Goal: Information Seeking & Learning: Learn about a topic

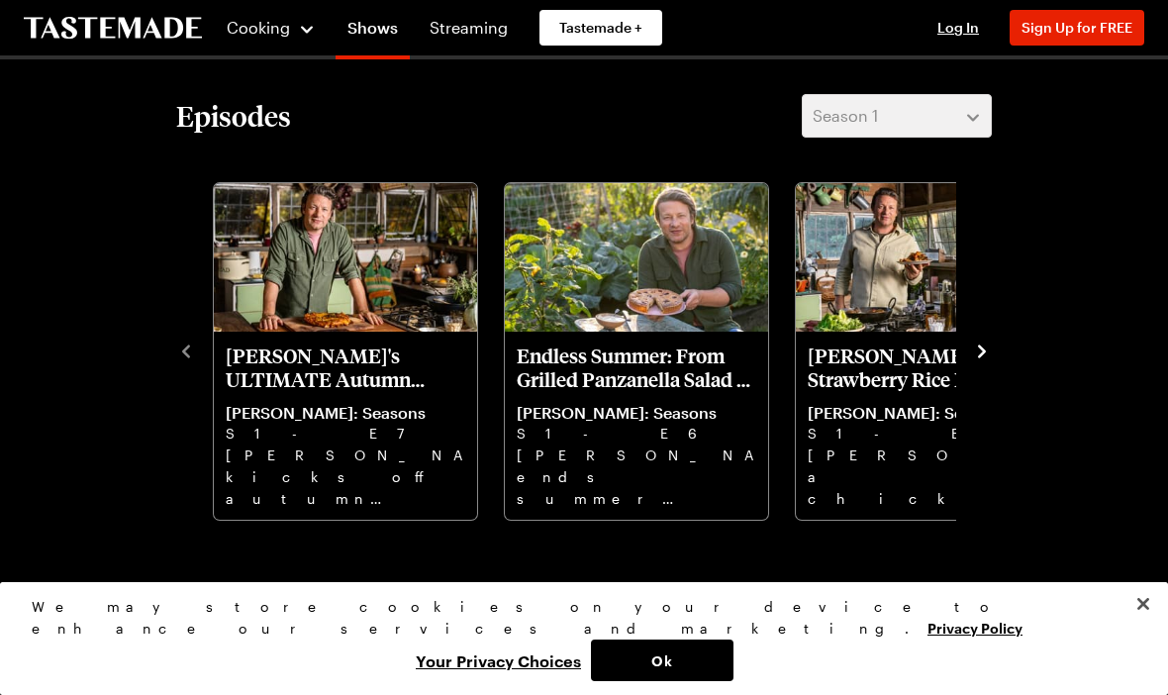
scroll to position [458, 0]
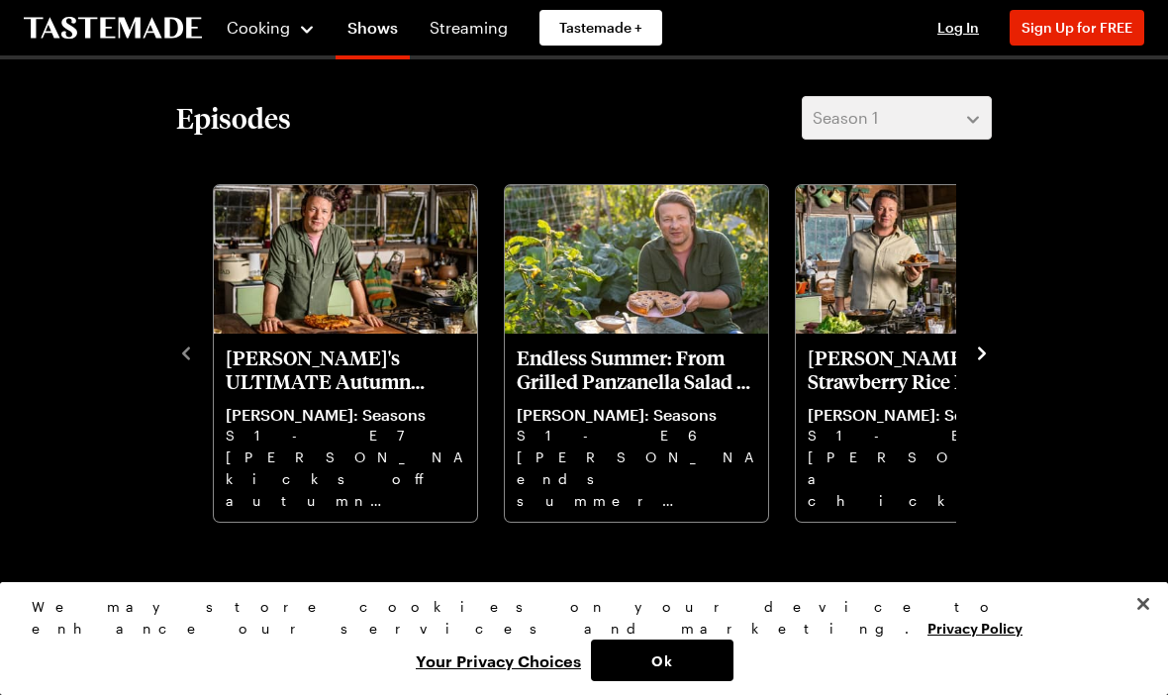
click at [335, 435] on p "S1 - E7" at bounding box center [345, 435] width 239 height 22
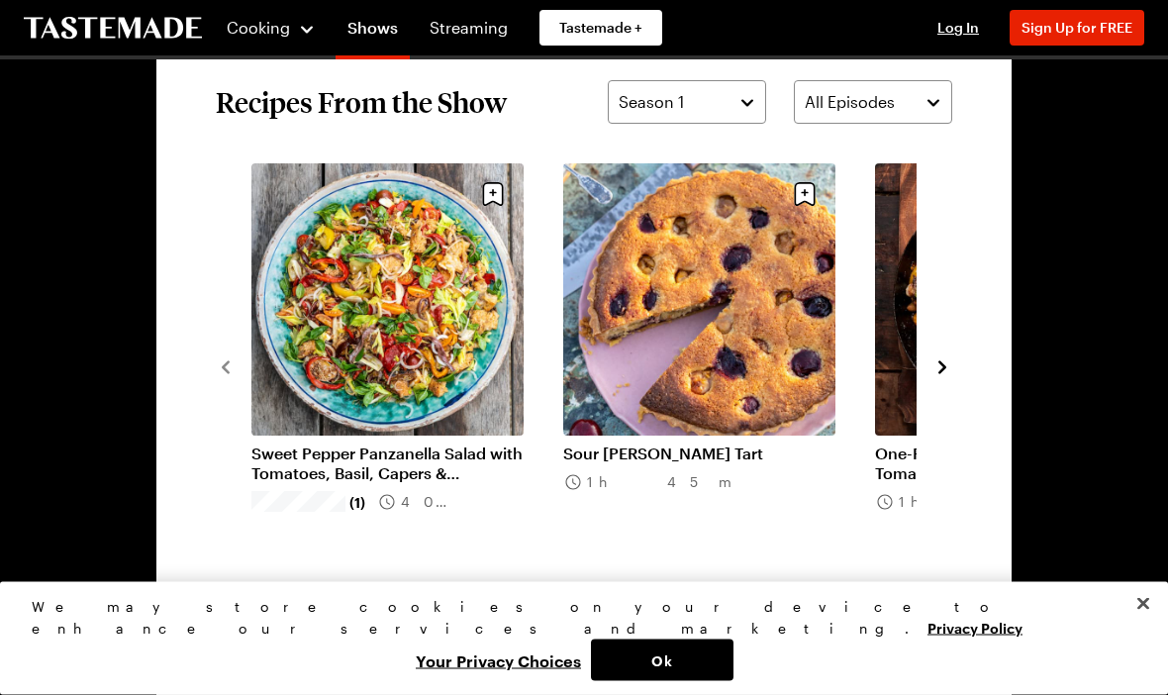
scroll to position [1409, 0]
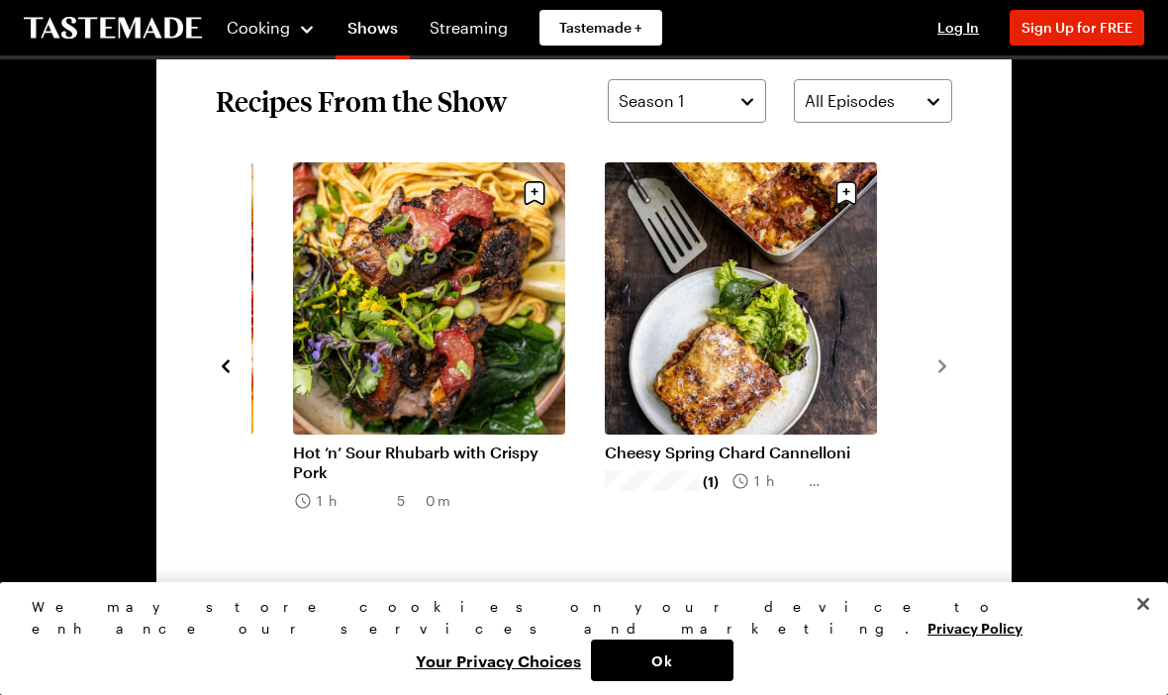
click at [733, 681] on button "Ok" at bounding box center [662, 660] width 142 height 42
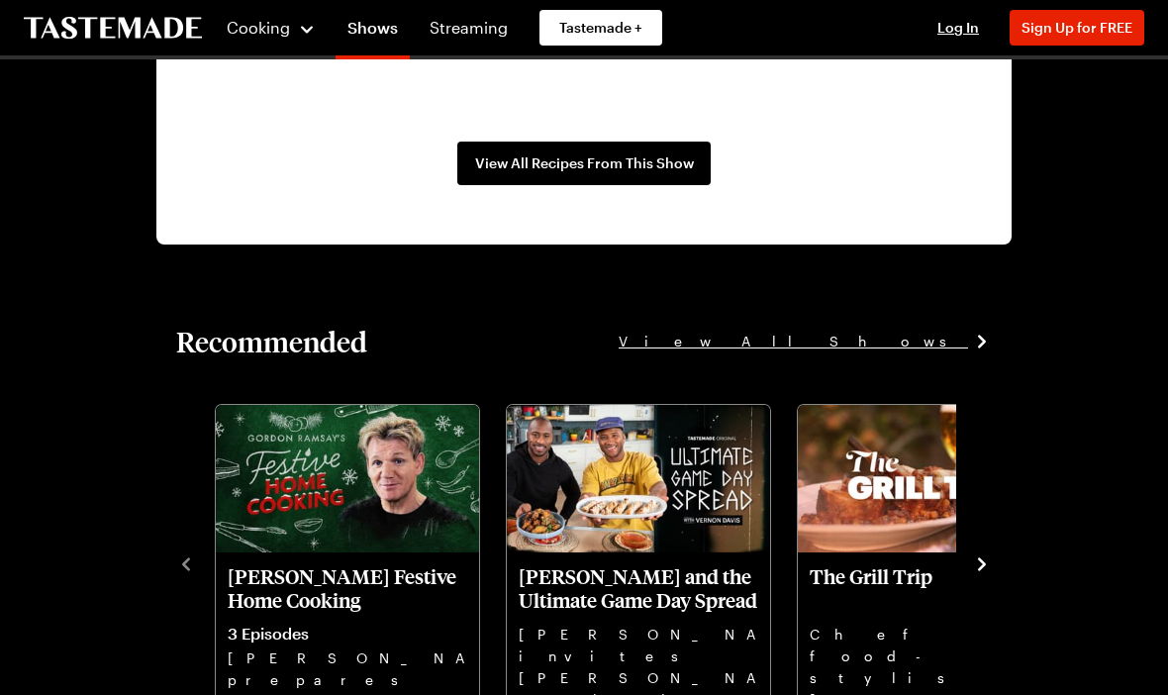
scroll to position [1873, 0]
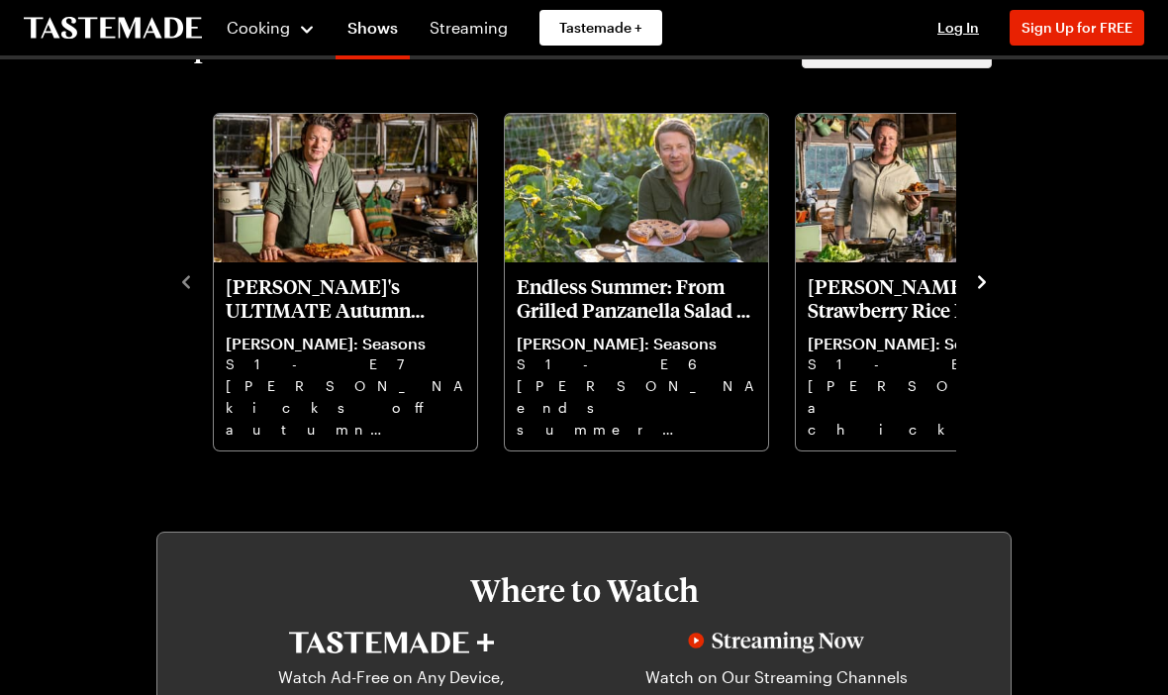
click at [609, 390] on p "Jamie ends summer with grilled pepper panzanella and sour cherry frangipane tar…" at bounding box center [635, 407] width 239 height 63
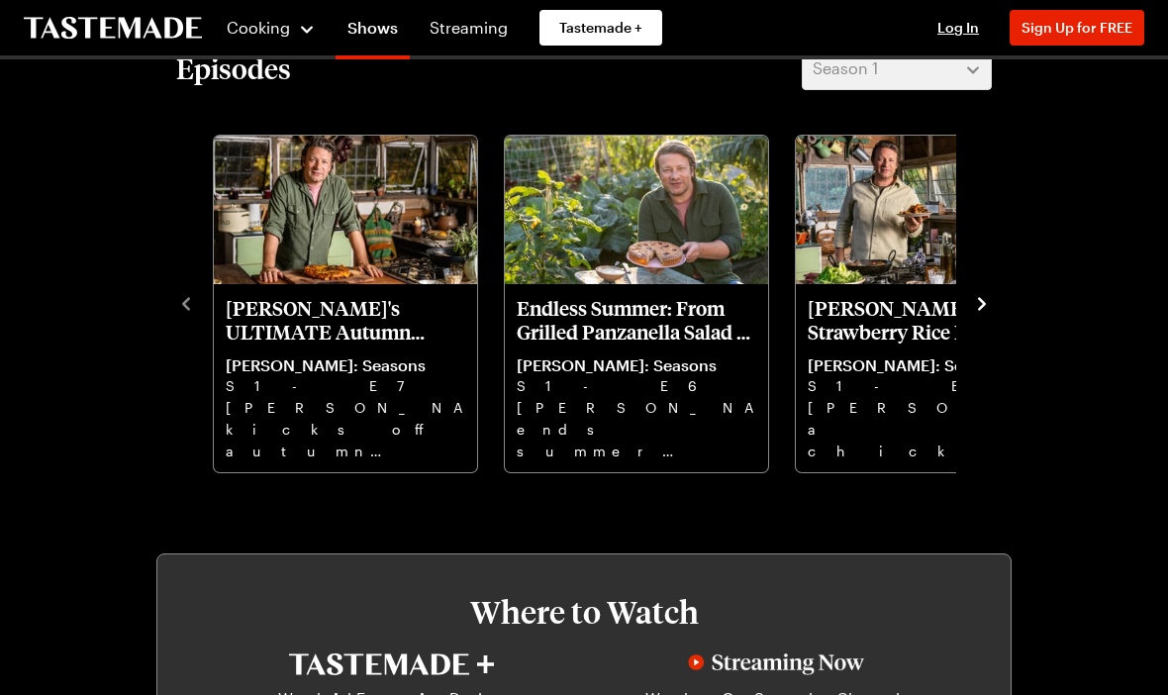
scroll to position [506, 0]
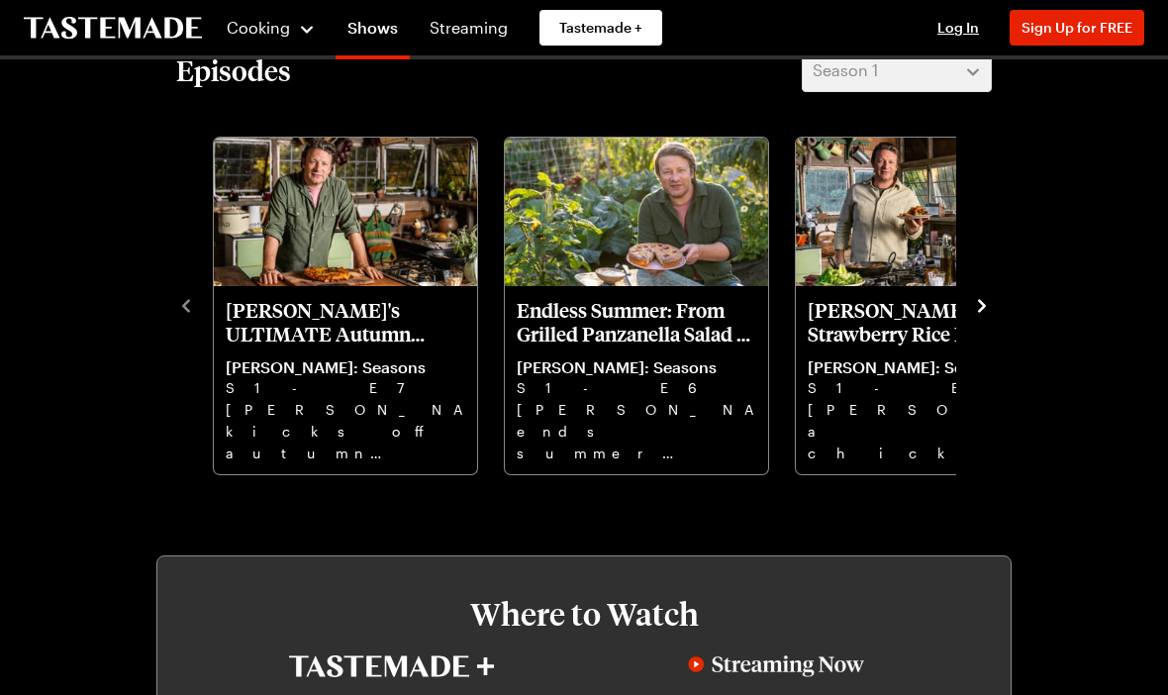
click at [980, 311] on icon "navigate to next item" at bounding box center [982, 305] width 8 height 13
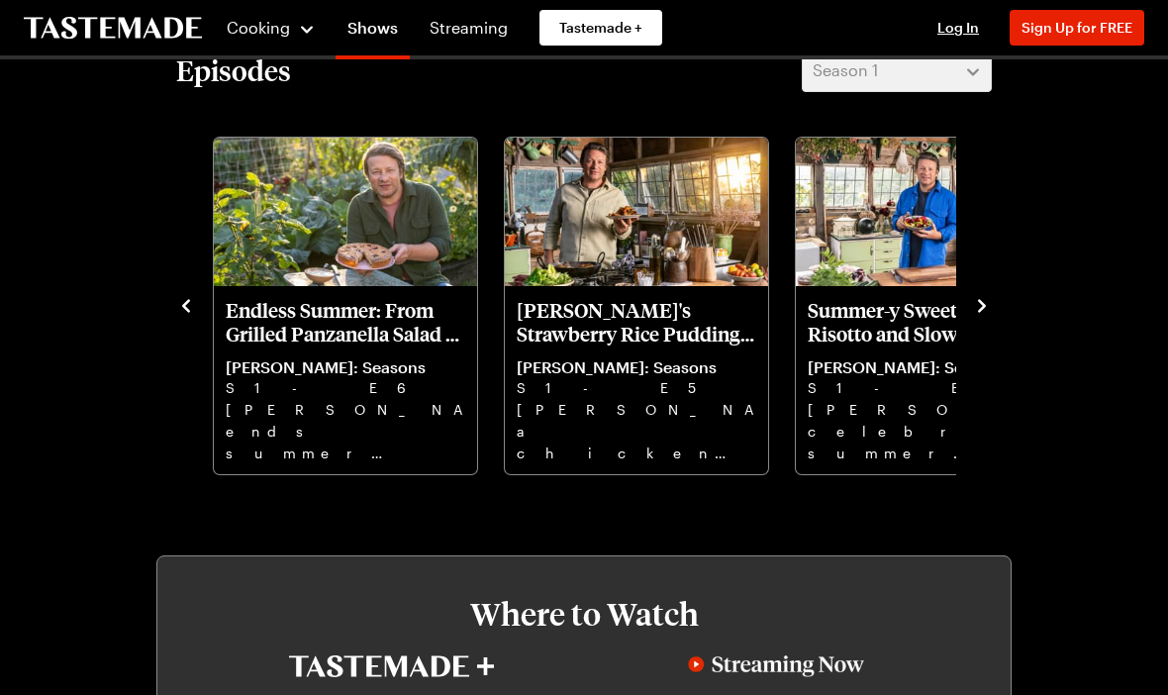
click at [989, 313] on icon "navigate to next item" at bounding box center [982, 306] width 20 height 20
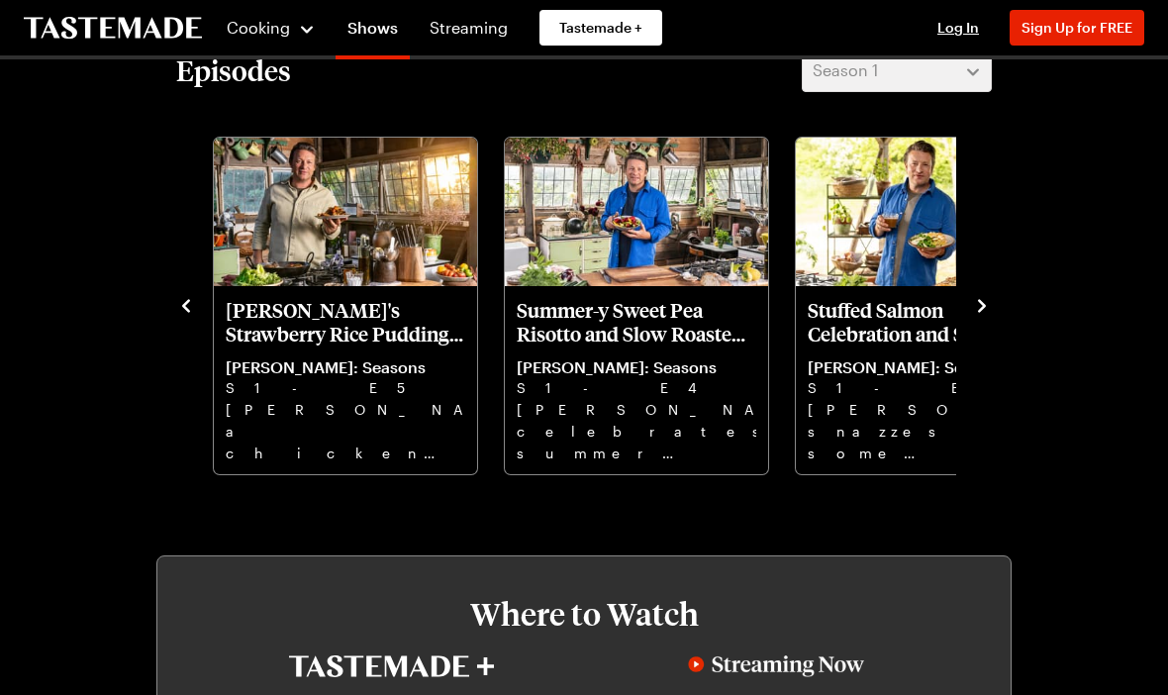
click at [985, 296] on icon "navigate to next item" at bounding box center [982, 306] width 20 height 20
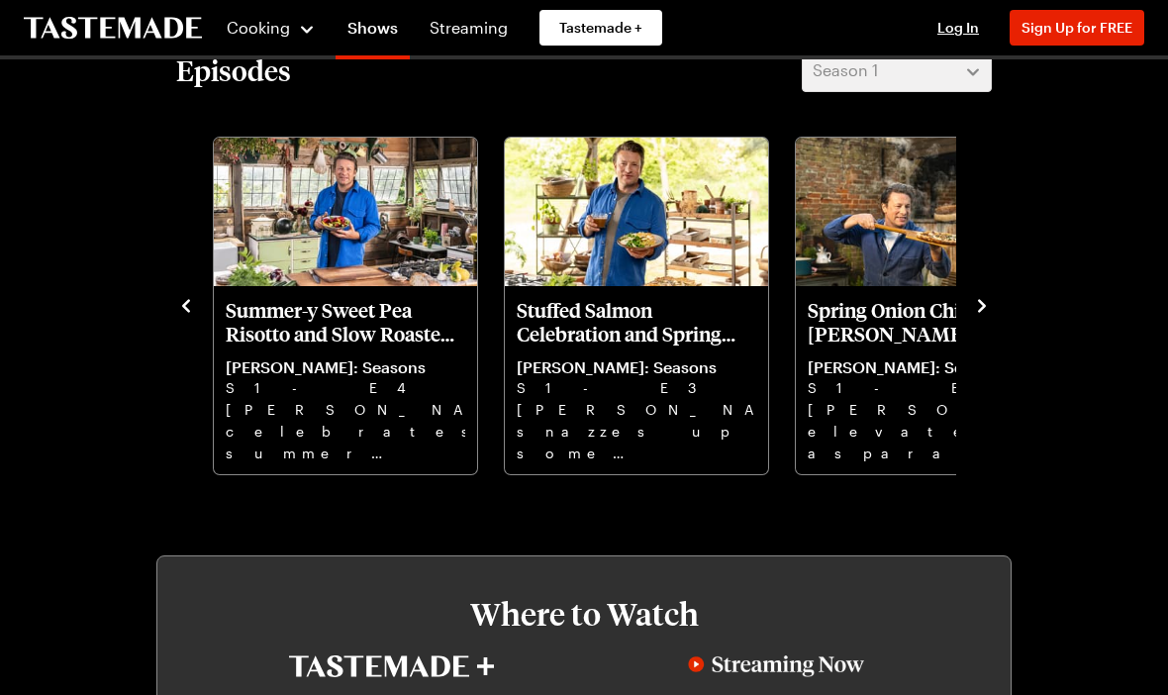
click at [954, 298] on p "Spring Onion Chicken Curry and Sausage Broccoli Pizza" at bounding box center [926, 321] width 239 height 47
click at [983, 304] on icon "navigate to next item" at bounding box center [982, 305] width 8 height 13
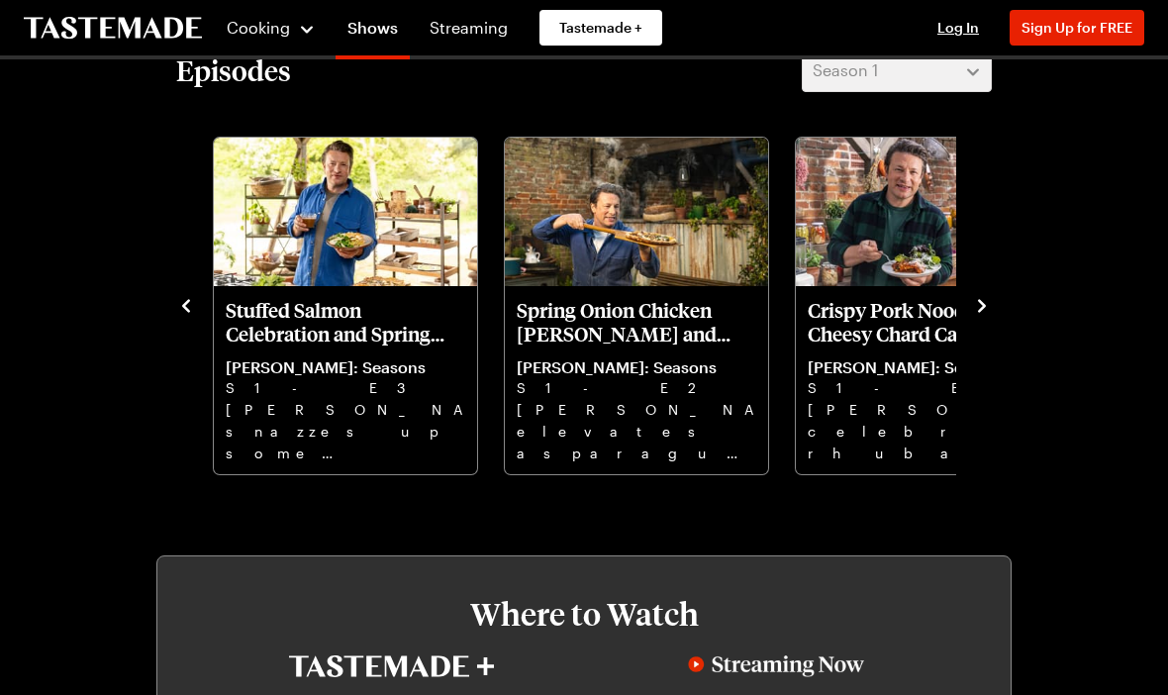
click at [976, 304] on icon "navigate to next item" at bounding box center [982, 306] width 20 height 20
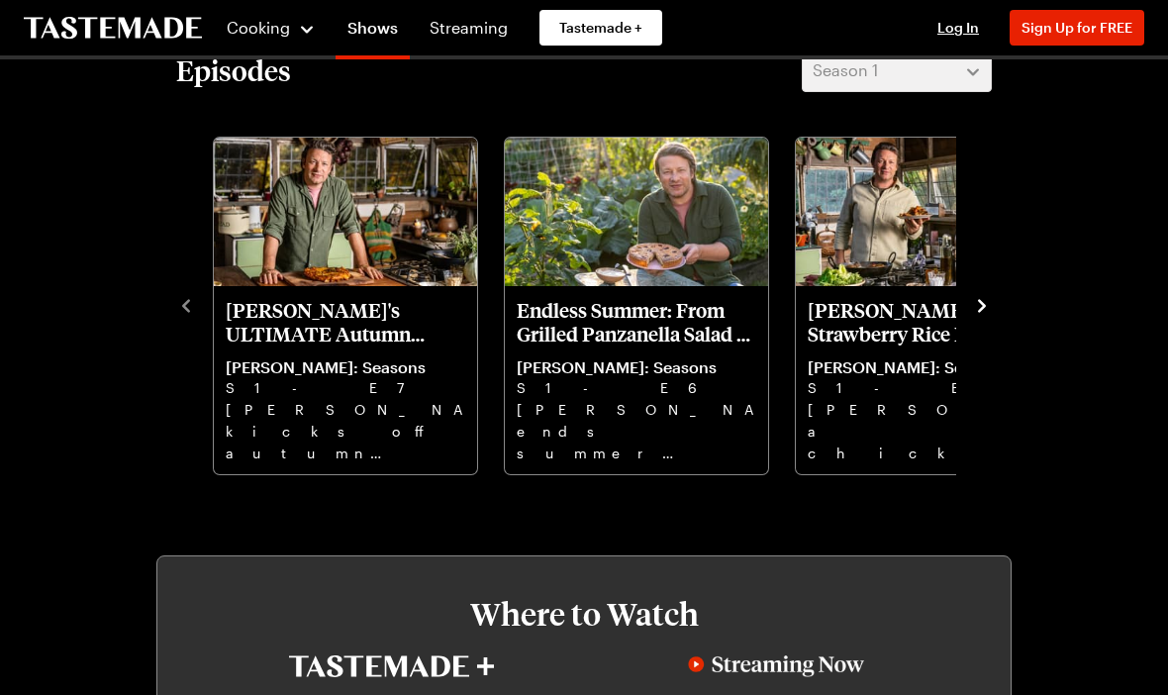
click at [334, 357] on p "[PERSON_NAME]: Seasons" at bounding box center [345, 367] width 239 height 20
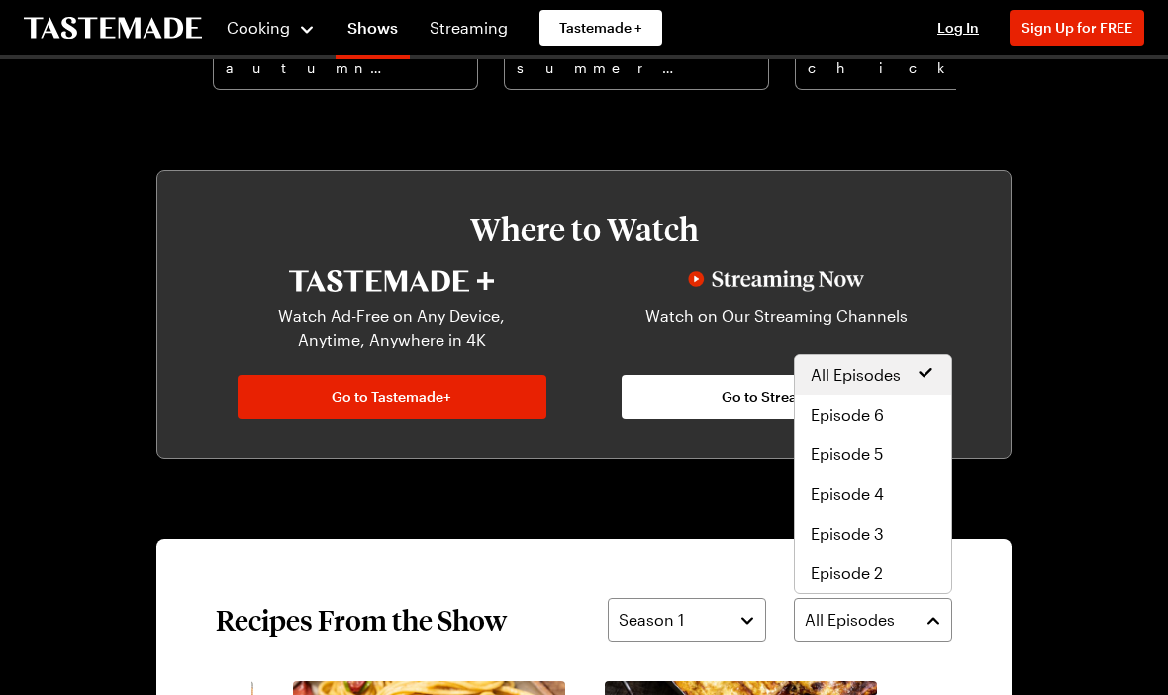
scroll to position [1061, 0]
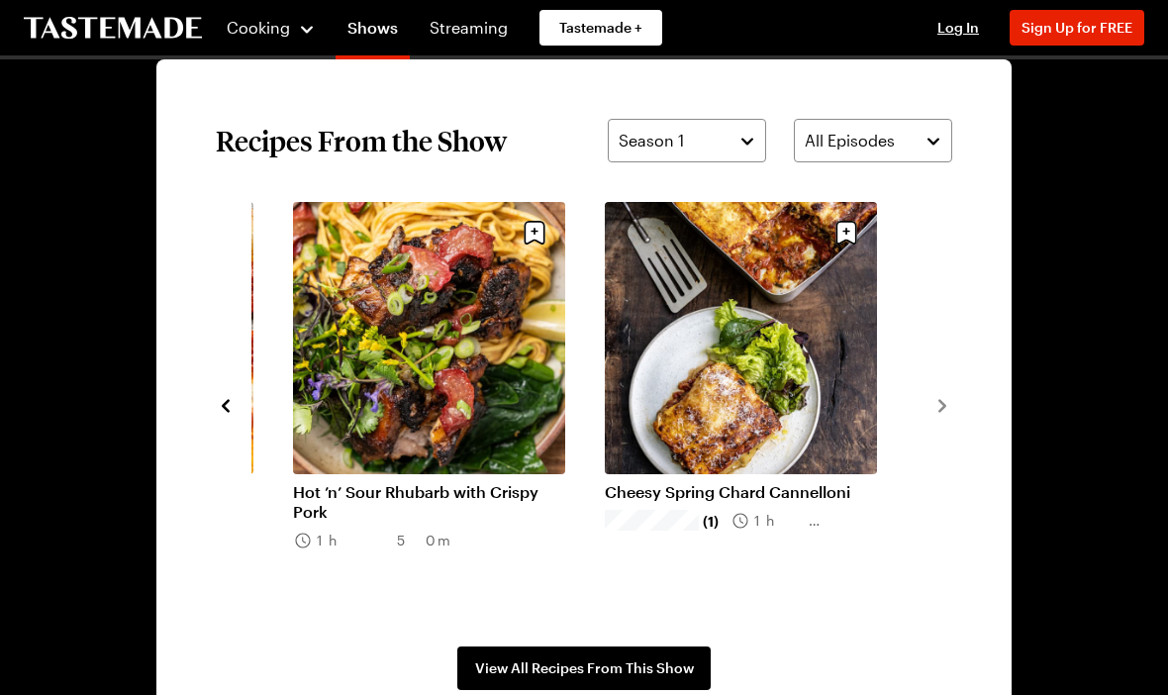
scroll to position [1338, 0]
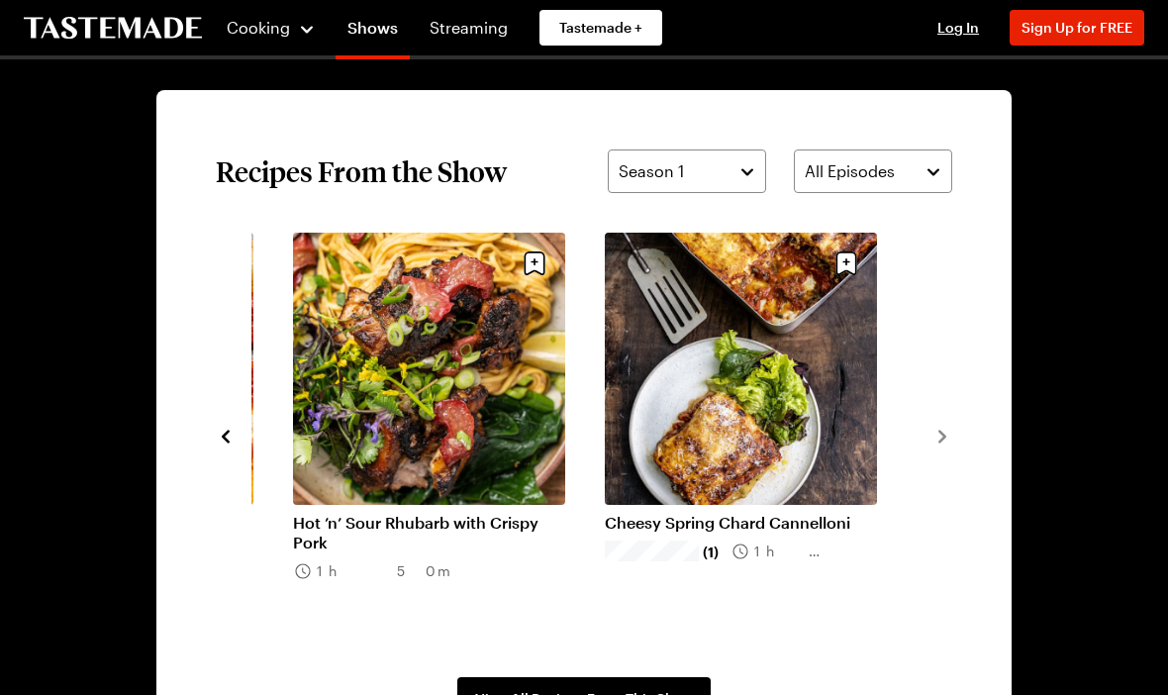
click at [1083, 403] on div "Jamie Oliver: Seasons Cooking 1 Season Jamie Oliver is back with an uplifting s…" at bounding box center [583, 22] width 1013 height 2601
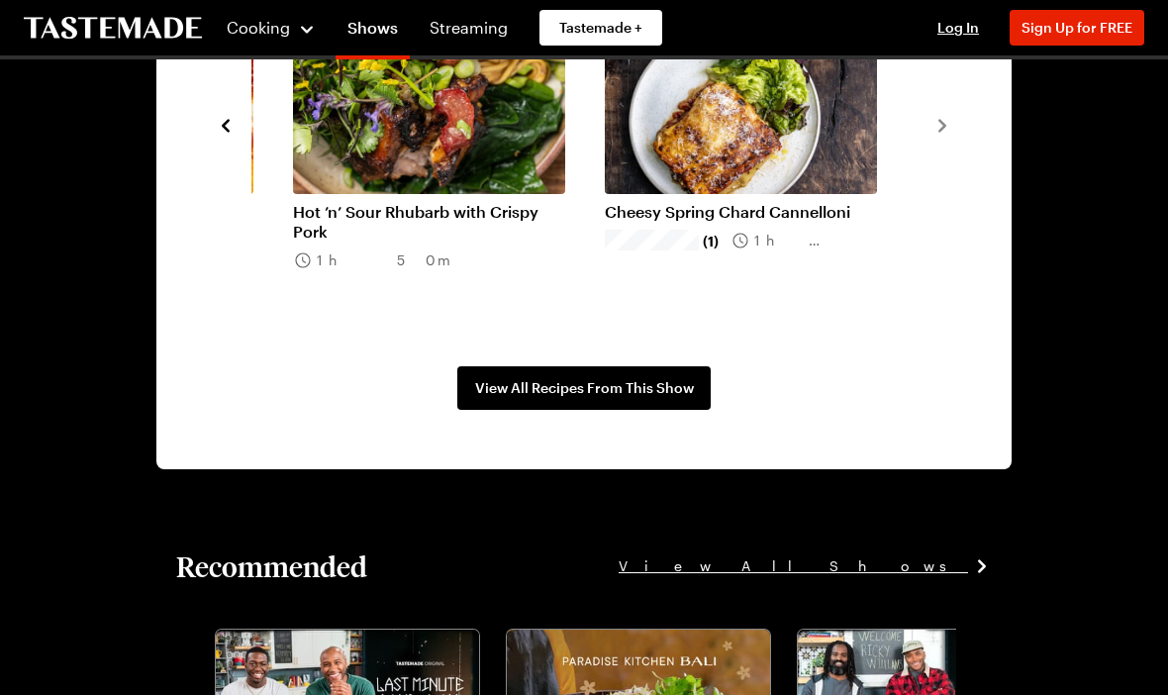
scroll to position [1656, 0]
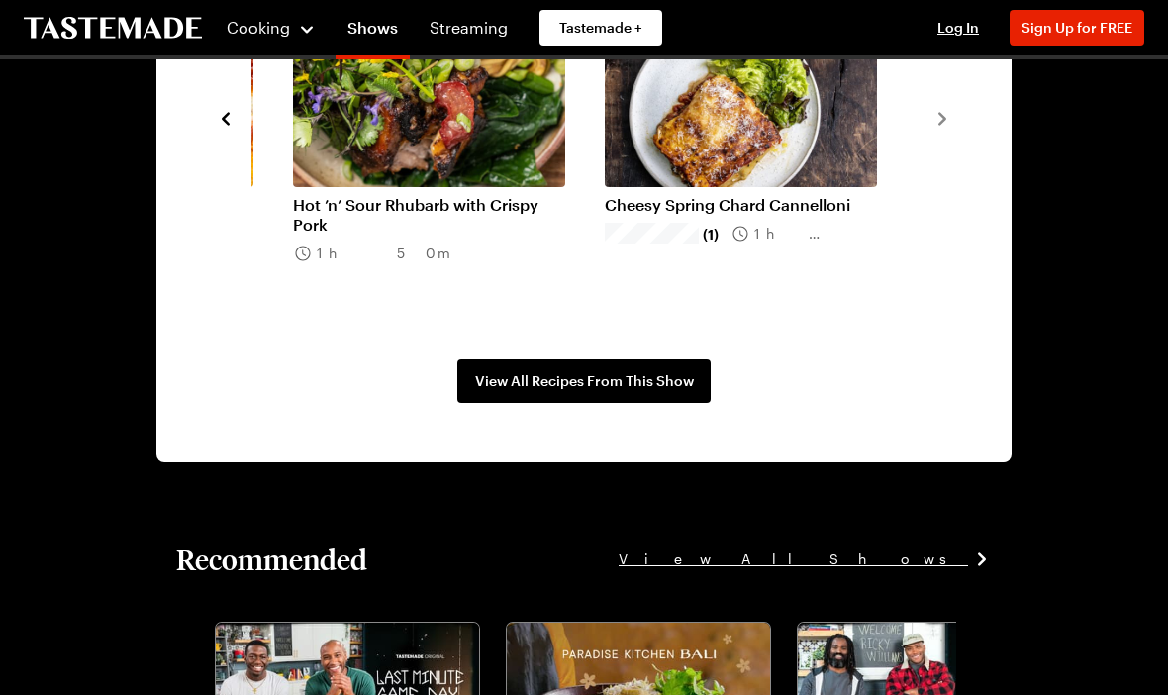
click at [578, 381] on span "View All Recipes From This Show" at bounding box center [584, 381] width 219 height 20
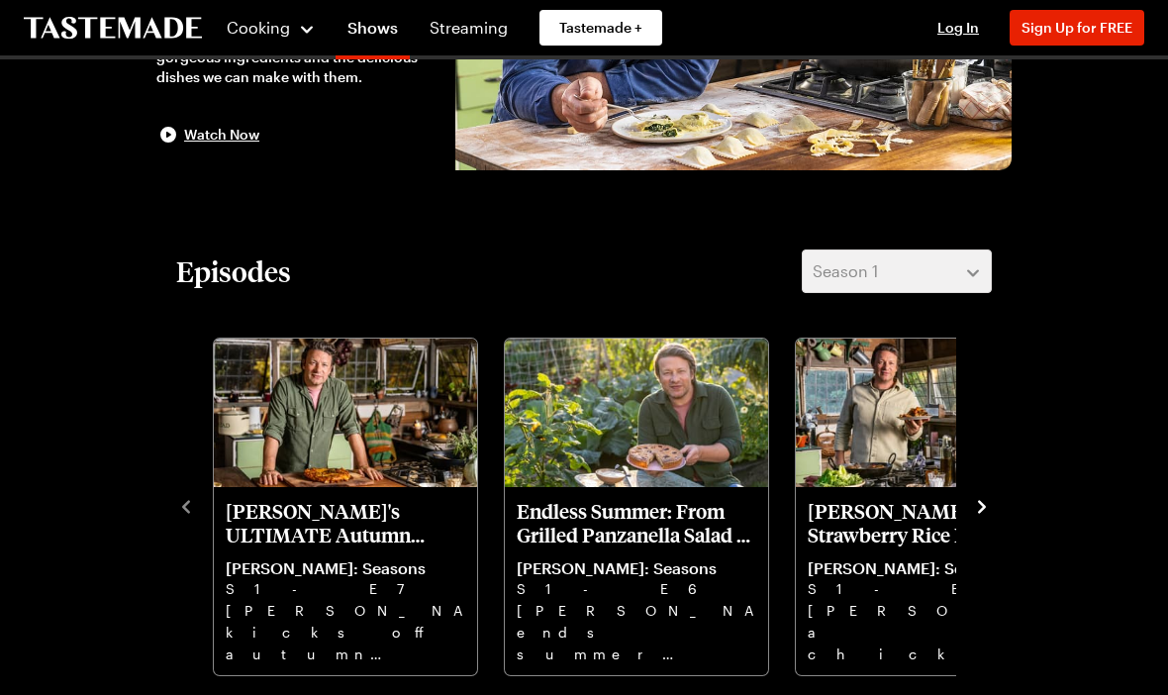
scroll to position [313, 0]
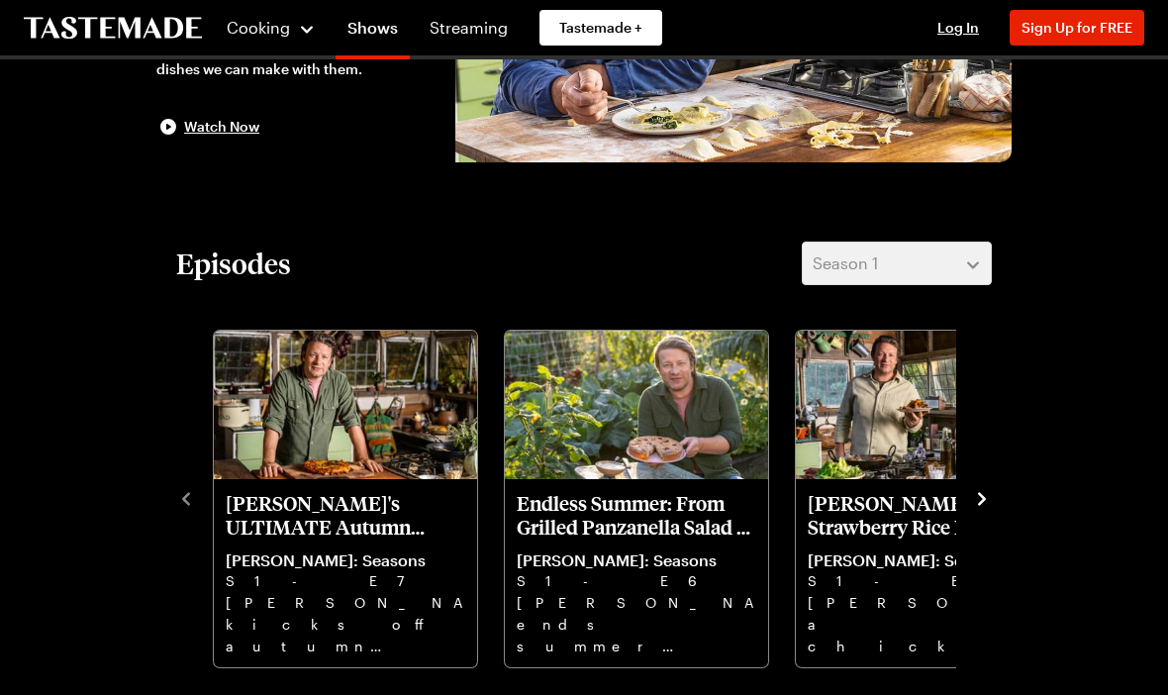
click at [980, 515] on div "Jamie's ULTIMATE Autumn Garden FEAST! Jamie Oliver: Seasons S1 - E7 Jamie kicks…" at bounding box center [583, 497] width 815 height 344
click at [989, 503] on icon "navigate to next item" at bounding box center [982, 499] width 20 height 20
click at [308, 477] on img "Jamie's ULTIMATE Autumn Garden FEAST!" at bounding box center [345, 404] width 263 height 148
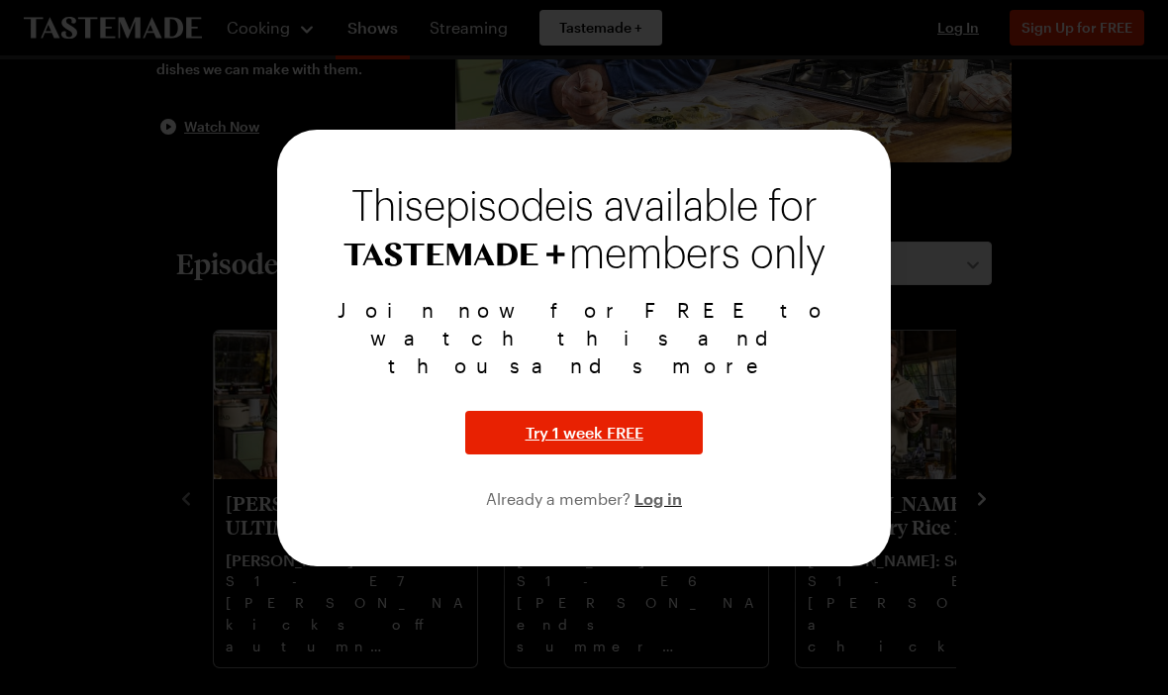
click at [581, 444] on span "Try 1 week FREE" at bounding box center [584, 433] width 118 height 24
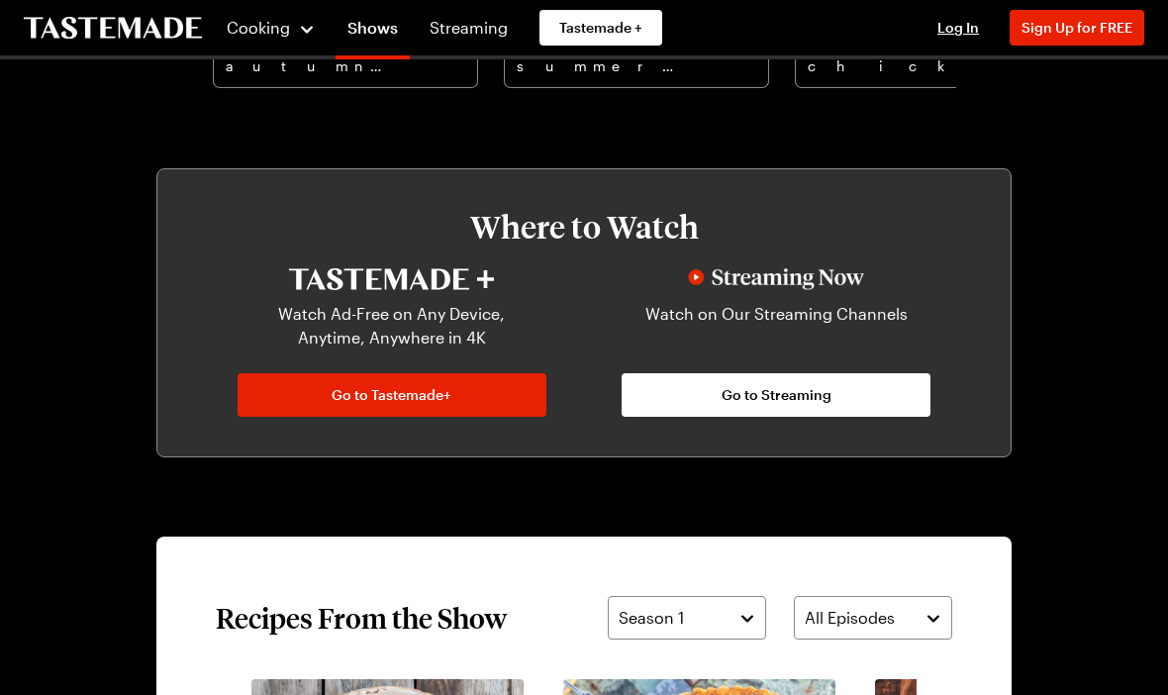
scroll to position [895, 0]
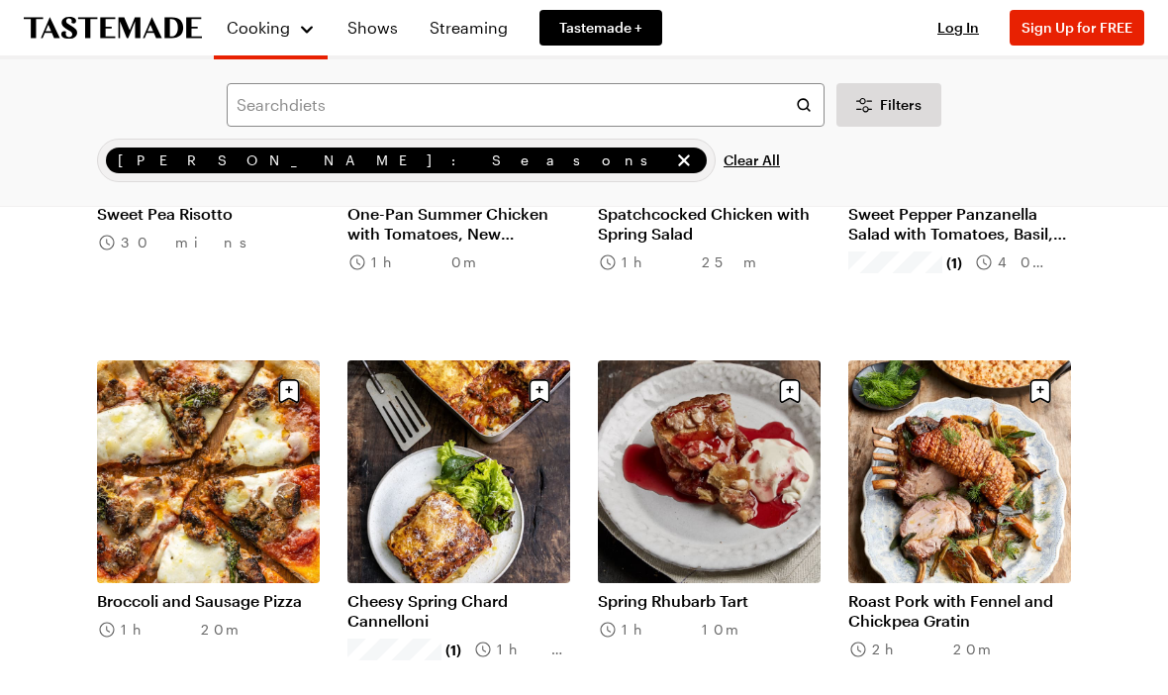
scroll to position [372, 0]
click at [234, 591] on link "Broccoli and Sausage Pizza" at bounding box center [208, 601] width 223 height 20
